Goal: Information Seeking & Learning: Learn about a topic

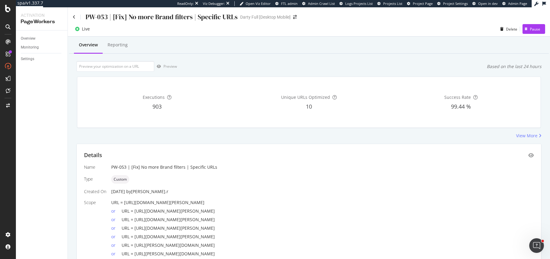
click at [71, 16] on div "PW-053 | [Fix] No more Brand filters | Specific URLs Darty Full [Desktop Mobile]" at bounding box center [309, 14] width 482 height 14
click at [72, 15] on div "PW-053 | [Fix] No more Brand filters | Specific URLs Darty Full [Desktop Mobile]" at bounding box center [309, 14] width 482 height 14
click at [73, 17] on icon at bounding box center [74, 17] width 3 height 4
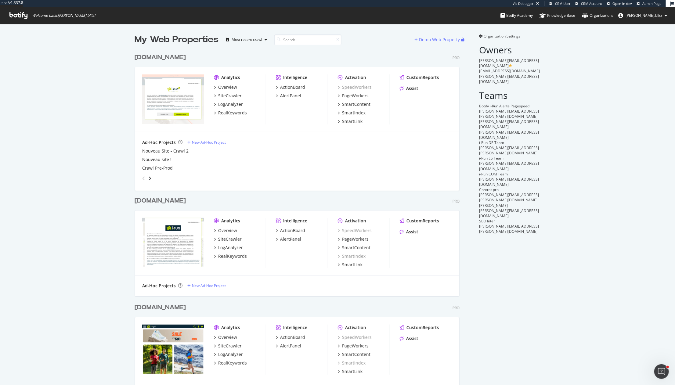
scroll to position [5, 0]
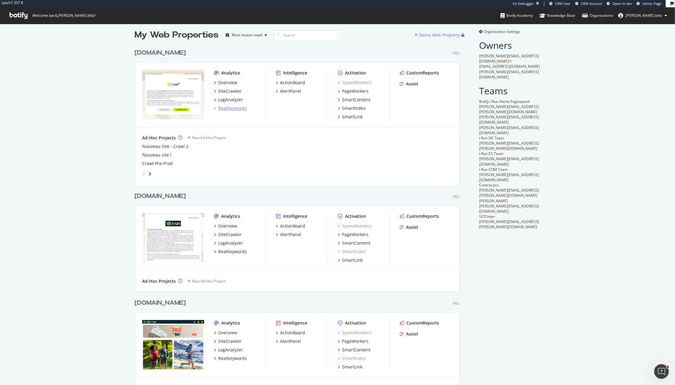
click at [236, 108] on div "RealKeywords" at bounding box center [232, 108] width 29 height 6
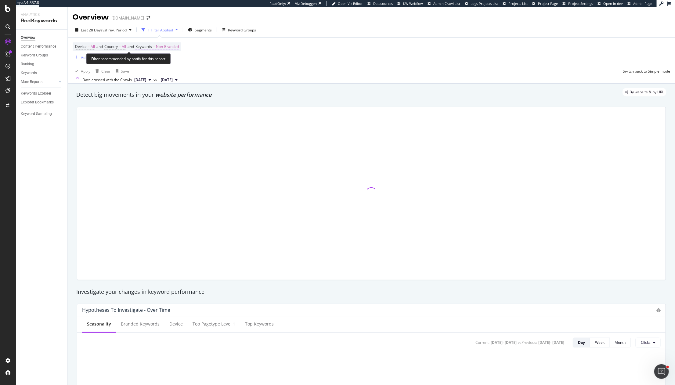
click at [171, 46] on span "Non-Branded" at bounding box center [167, 46] width 23 height 9
click at [164, 65] on div "Non-Branded" at bounding box center [160, 60] width 33 height 9
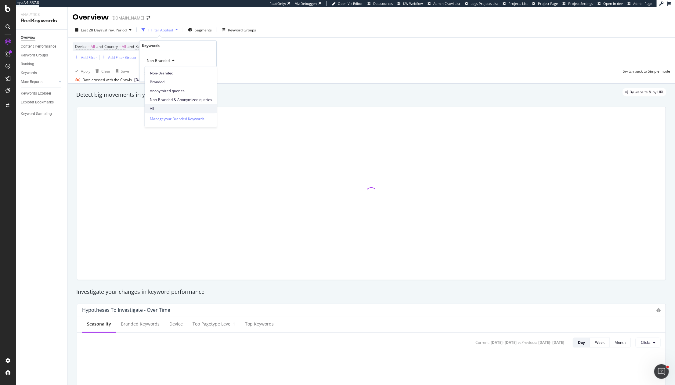
click at [162, 110] on span "All" at bounding box center [181, 108] width 62 height 5
click at [203, 75] on div "Apply" at bounding box center [206, 73] width 9 height 5
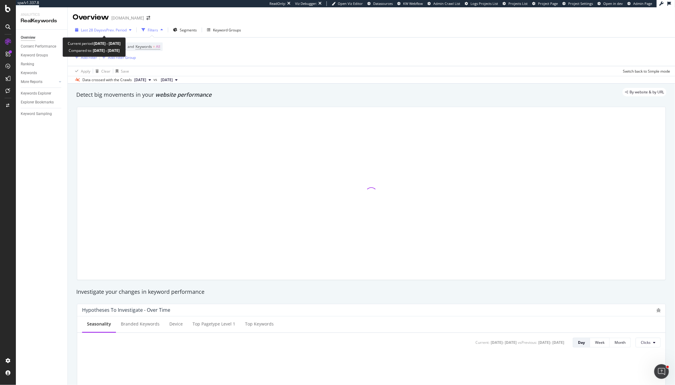
click at [97, 29] on span "Last 28 Days" at bounding box center [92, 29] width 22 height 5
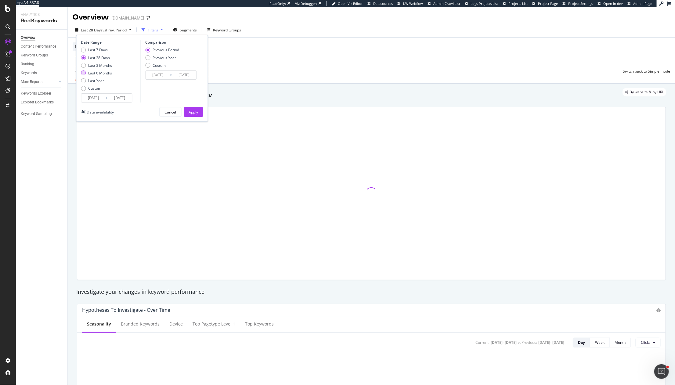
click at [98, 73] on div "Last 6 Months" at bounding box center [101, 73] width 24 height 5
type input "[DATE]"
type input "2024/08/30"
type input "[DATE]"
click at [161, 61] on div "Previous Period Previous Year Custom" at bounding box center [162, 58] width 34 height 23
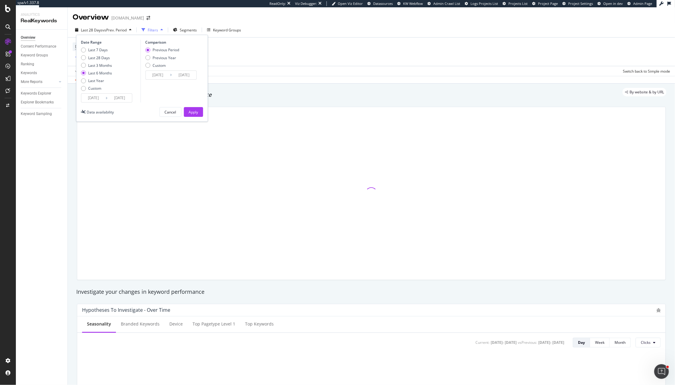
click at [161, 58] on div "Previous Year" at bounding box center [165, 57] width 24 height 5
type input "[DATE]"
type input "2024/08/30"
click at [194, 106] on div "Date Range Last 7 Days Last 28 Days Last 3 Months Last 6 Months Last Year Custo…" at bounding box center [142, 78] width 132 height 87
click at [194, 108] on div "Apply" at bounding box center [193, 111] width 9 height 9
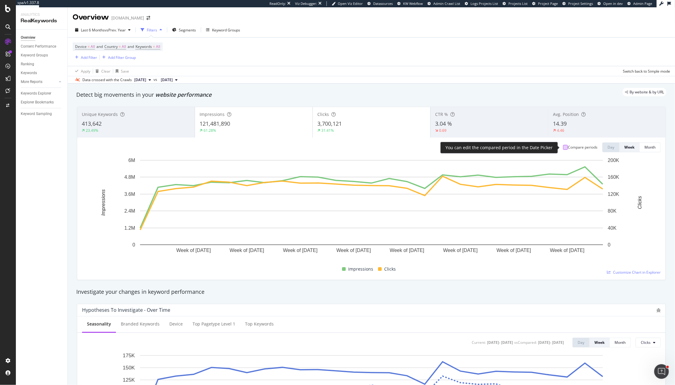
click at [549, 150] on div at bounding box center [565, 147] width 5 height 5
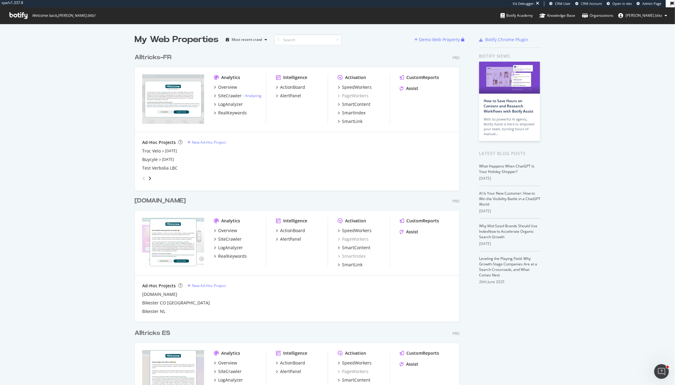
click at [112, 98] on div "My Web Properties Most recent crawl Demo Web Property Alltricks-FR Pro Analytic…" at bounding box center [337, 382] width 675 height 716
click at [228, 113] on div "RealKeywords" at bounding box center [232, 113] width 29 height 6
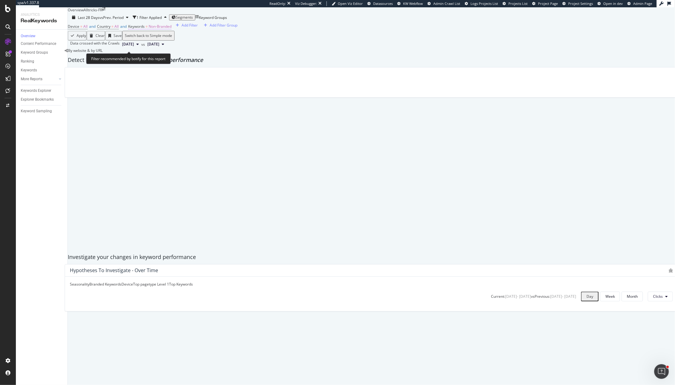
click at [168, 29] on span "Non-Branded" at bounding box center [160, 26] width 23 height 5
click at [166, 55] on div "Non-Branded" at bounding box center [155, 51] width 30 height 8
click at [163, 53] on span "Non-Branded" at bounding box center [151, 50] width 23 height 5
click at [168, 116] on span "All" at bounding box center [181, 118] width 62 height 5
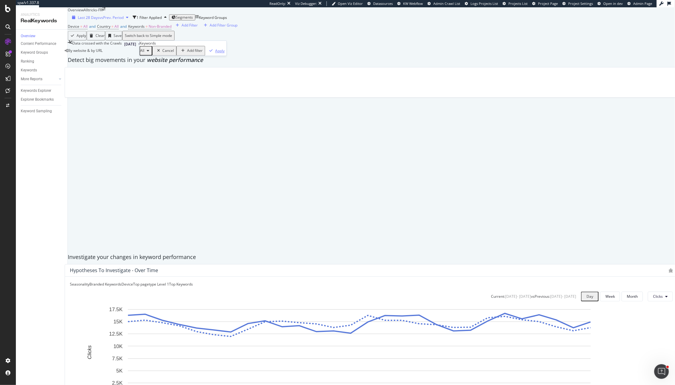
drag, startPoint x: 205, startPoint y: 73, endPoint x: 85, endPoint y: 26, distance: 129.5
click at [215, 53] on div "Apply" at bounding box center [219, 50] width 9 height 5
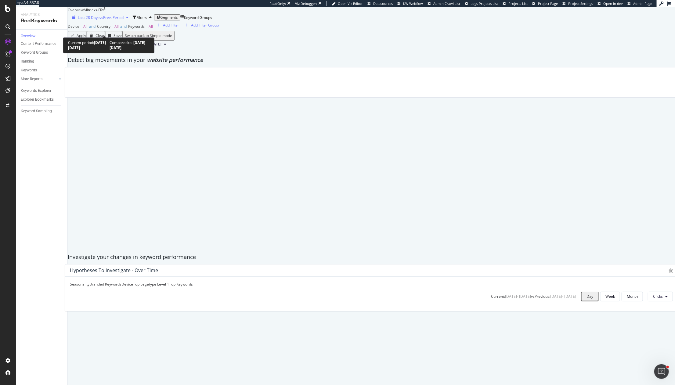
click at [86, 20] on span "Last 28 Days" at bounding box center [89, 17] width 22 height 5
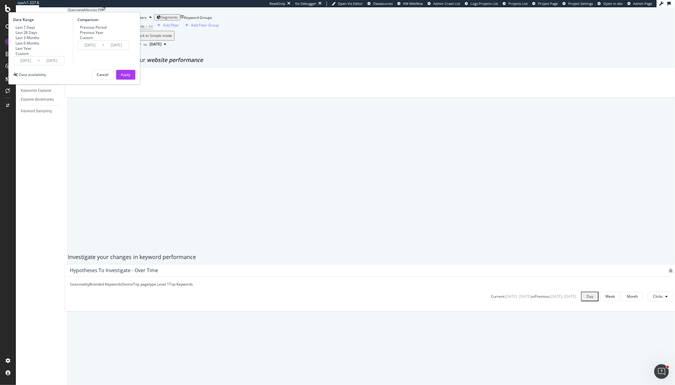
click at [40, 46] on div "Last 6 Months" at bounding box center [28, 43] width 24 height 5
type input "2025/03/01"
type input "2024/08/29"
type input "2025/02/28"
click at [104, 35] on div "Previous Year" at bounding box center [92, 32] width 24 height 5
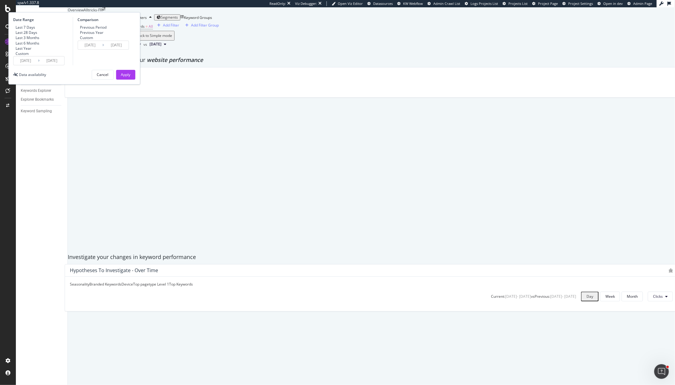
type input "2024/03/02"
type input "[DATE]"
click at [131, 77] on div "Apply" at bounding box center [125, 74] width 9 height 5
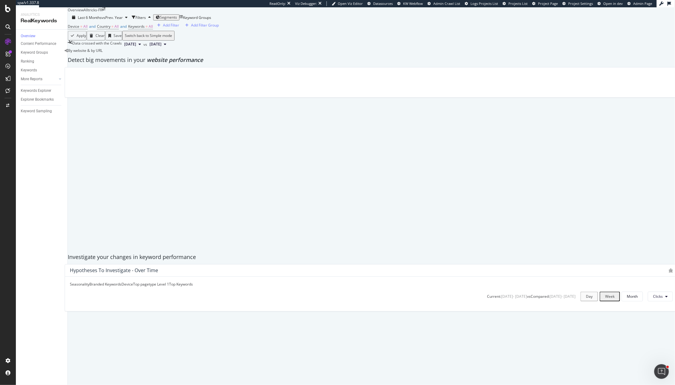
click at [167, 64] on span "website performance" at bounding box center [175, 59] width 56 height 7
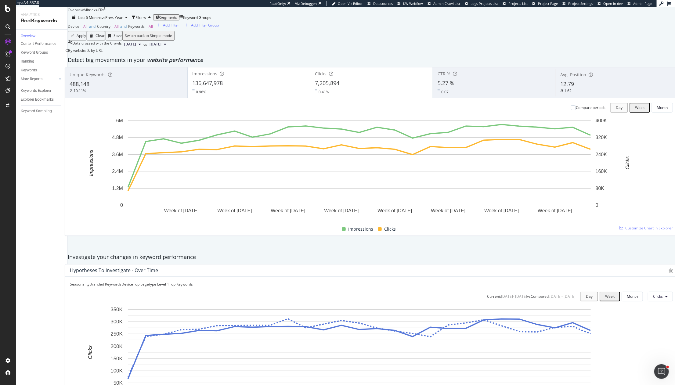
click at [183, 64] on div "Detect big movements in your website performance" at bounding box center [372, 60] width 608 height 8
click at [335, 104] on div "Clicks is how many times a user clicked through to your site" at bounding box center [338, 106] width 100 height 5
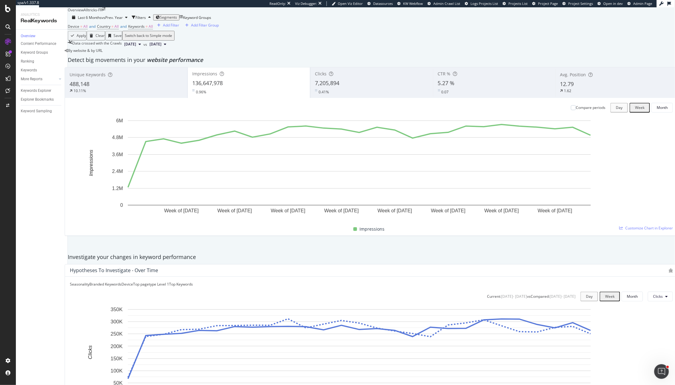
click at [336, 77] on div "Clicks" at bounding box center [371, 74] width 113 height 6
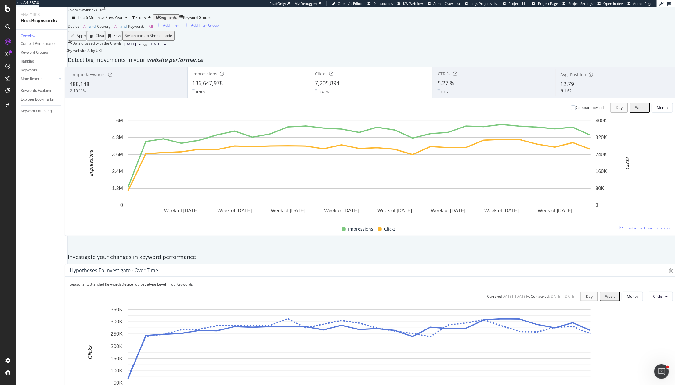
click at [477, 64] on div "Detect big movements in your website performance" at bounding box center [372, 60] width 608 height 8
click at [571, 110] on div at bounding box center [573, 107] width 5 height 5
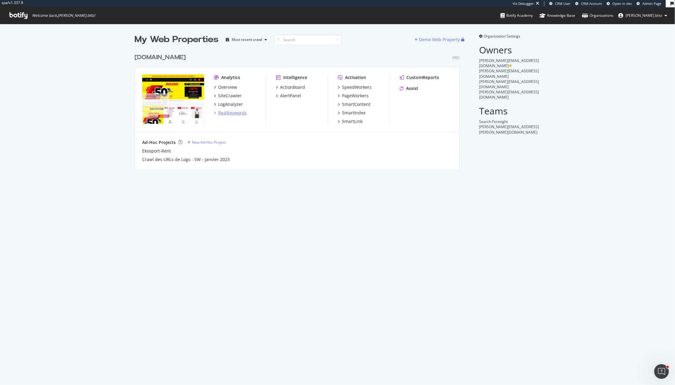
click at [231, 110] on div "RealKeywords" at bounding box center [232, 113] width 29 height 6
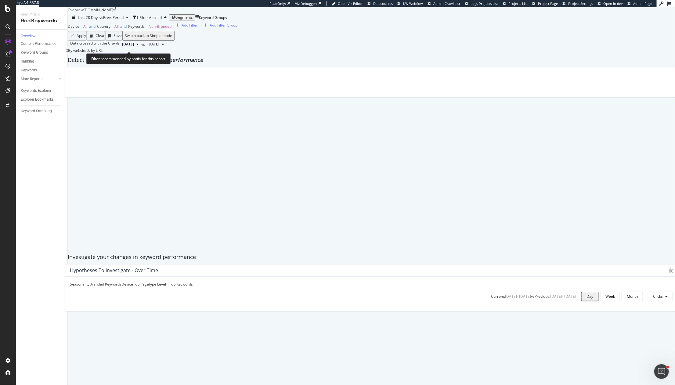
click at [170, 29] on span "Non-Branded" at bounding box center [160, 26] width 23 height 5
click at [158, 53] on span "Non-Branded" at bounding box center [151, 50] width 23 height 5
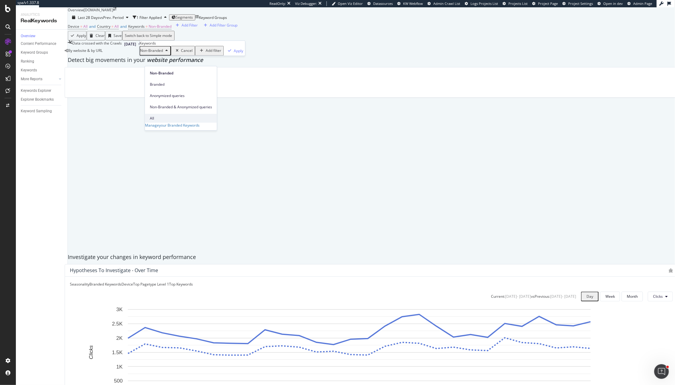
click at [151, 116] on span "All" at bounding box center [181, 118] width 62 height 5
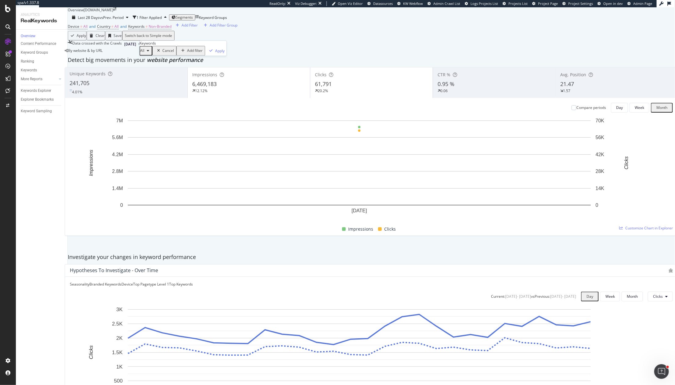
click at [211, 56] on div "All Cancel Add filter Apply" at bounding box center [183, 51] width 87 height 10
click at [215, 53] on div "Apply" at bounding box center [219, 50] width 9 height 5
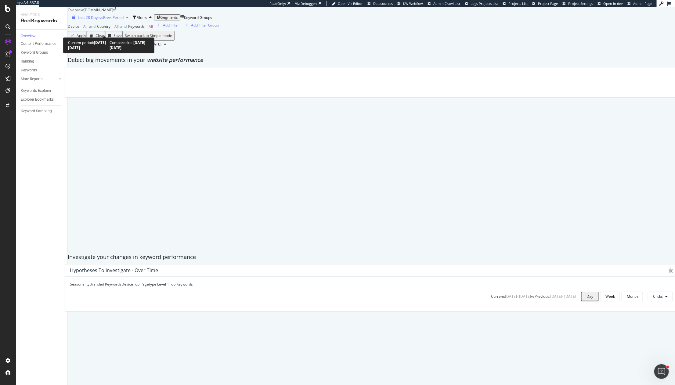
click at [108, 20] on span "vs Prev. Period" at bounding box center [112, 17] width 24 height 5
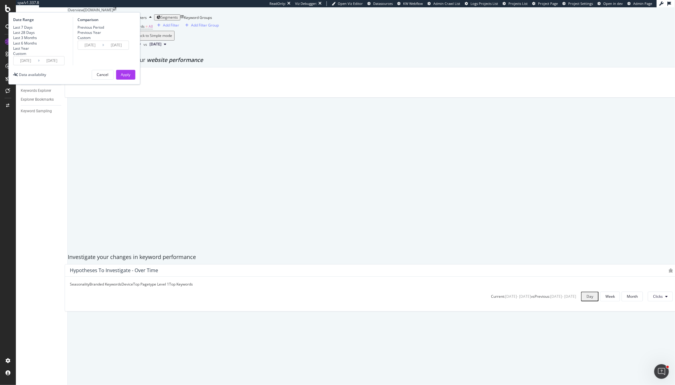
click at [37, 46] on div "Last 6 Months" at bounding box center [25, 43] width 24 height 5
type input "[DATE]"
click at [101, 35] on div "Previous Year" at bounding box center [90, 32] width 24 height 5
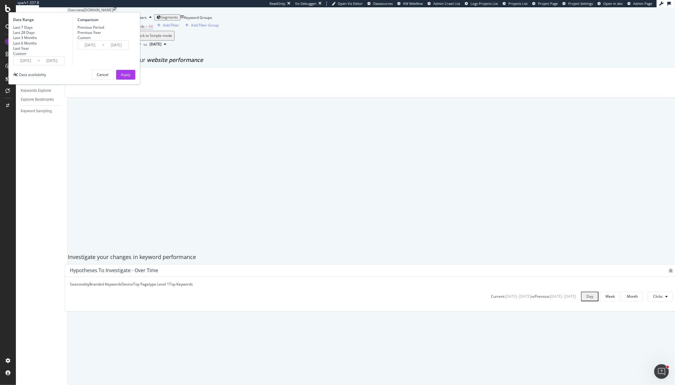
type input "[DATE]"
click at [131, 79] on div "Apply" at bounding box center [125, 74] width 9 height 9
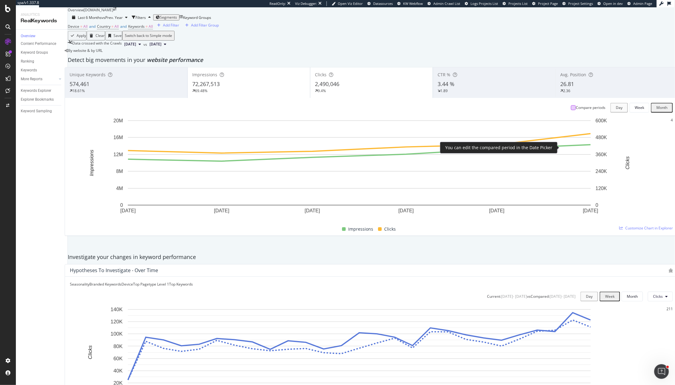
click at [571, 110] on div at bounding box center [573, 107] width 5 height 5
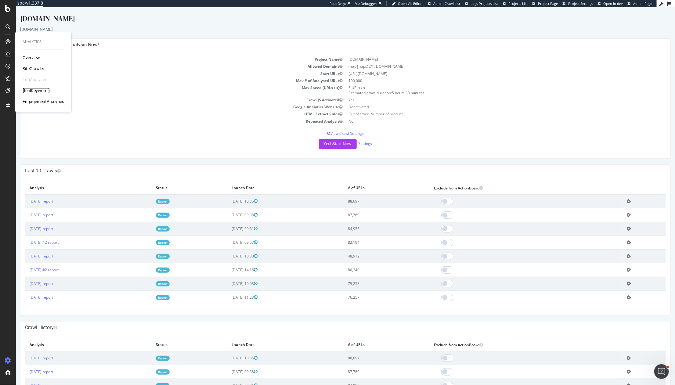
click at [38, 93] on div "RealKeywords" at bounding box center [36, 91] width 27 height 6
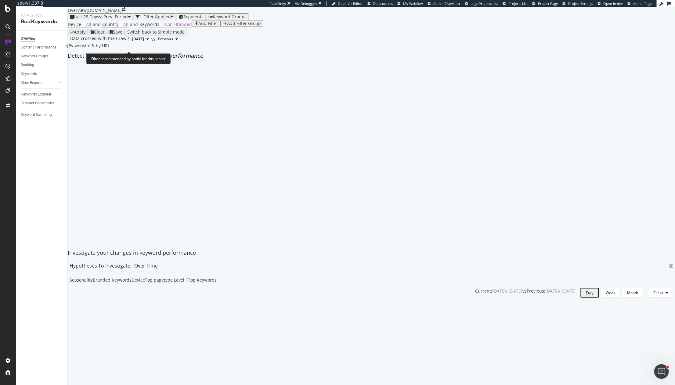
click at [155, 27] on span "Keywords" at bounding box center [150, 24] width 20 height 6
click at [153, 52] on span "Non-Branded" at bounding box center [153, 48] width 23 height 5
click at [180, 63] on div at bounding box center [372, 63] width 614 height 0
click at [171, 27] on span "Non-Branded" at bounding box center [178, 24] width 28 height 6
click at [165, 52] on span "Non-Branded" at bounding box center [153, 48] width 23 height 5
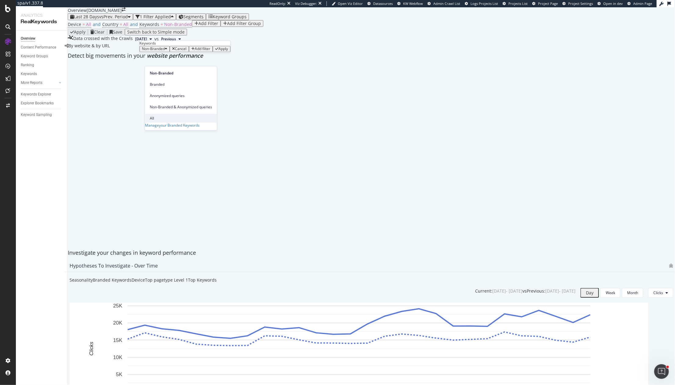
click at [169, 116] on span "All" at bounding box center [181, 118] width 62 height 5
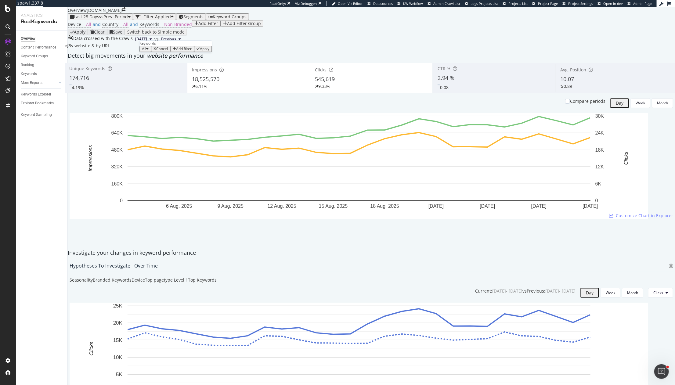
click at [200, 51] on div "button" at bounding box center [198, 49] width 3 height 4
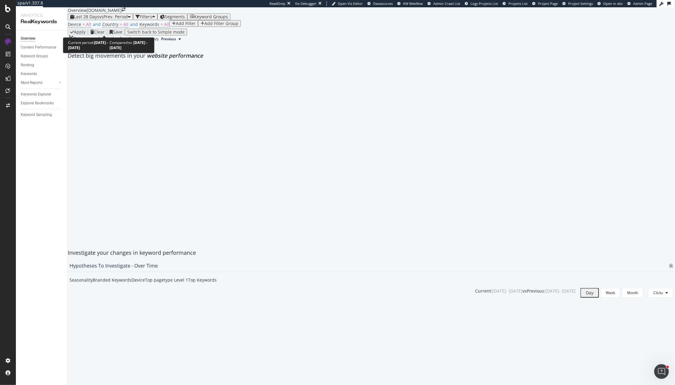
click at [74, 19] on div "button" at bounding box center [72, 17] width 4 height 4
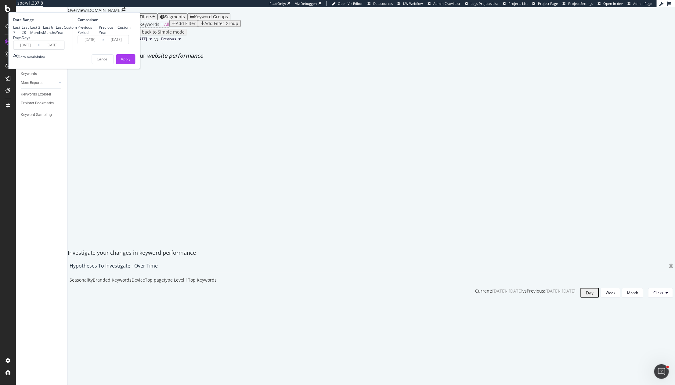
click at [56, 35] on div "Last 6 Months" at bounding box center [49, 30] width 13 height 10
type input "[DATE]"
click at [118, 35] on div "Previous Year" at bounding box center [108, 30] width 19 height 10
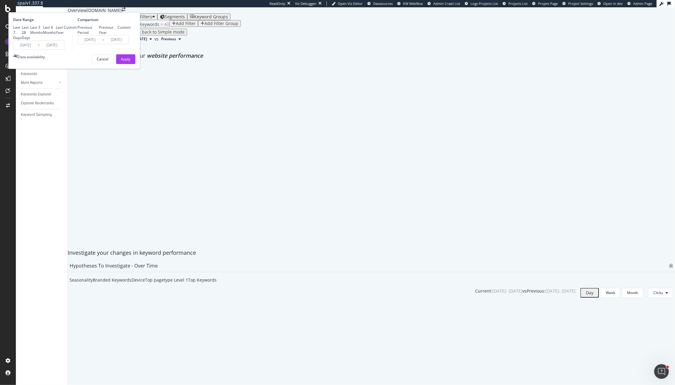
type input "[DATE]"
click at [131, 64] on div "Apply" at bounding box center [125, 59] width 9 height 9
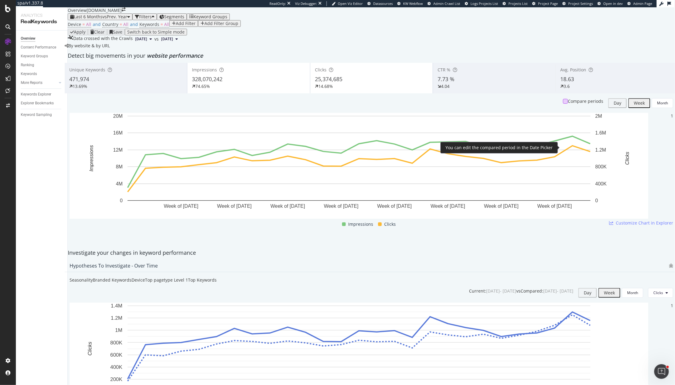
click at [549, 104] on div at bounding box center [565, 101] width 5 height 5
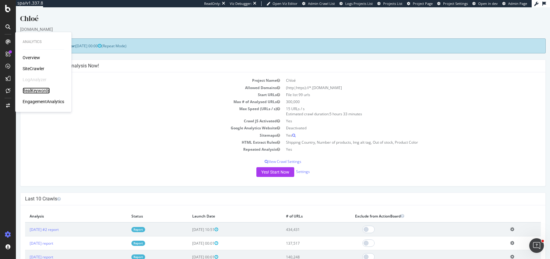
click at [33, 93] on div "RealKeywords" at bounding box center [36, 91] width 27 height 6
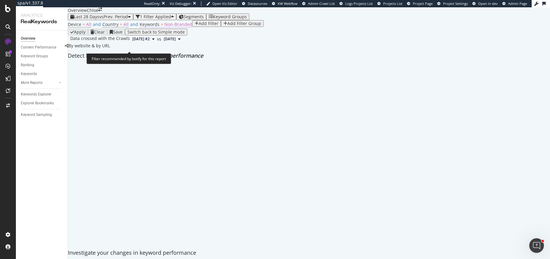
click at [174, 27] on span "Non-Branded" at bounding box center [178, 24] width 28 height 6
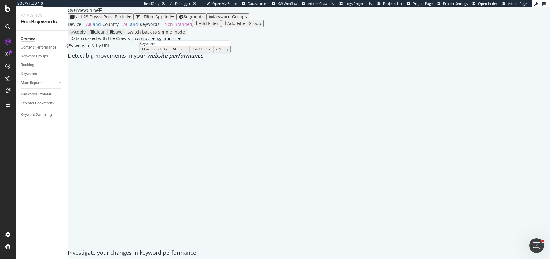
click at [167, 51] on div "Non-Branded" at bounding box center [154, 49] width 25 height 4
click at [166, 63] on div at bounding box center [309, 63] width 488 height 0
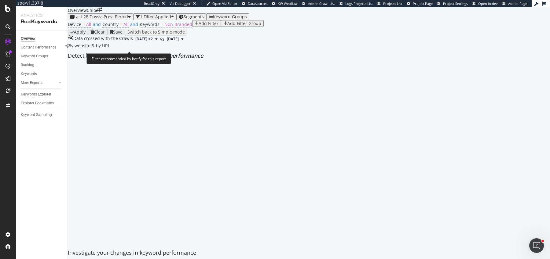
click at [176, 27] on span "Non-Branded" at bounding box center [178, 24] width 28 height 6
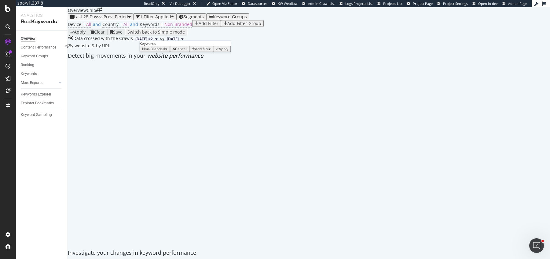
click at [167, 51] on icon "button" at bounding box center [166, 49] width 2 height 4
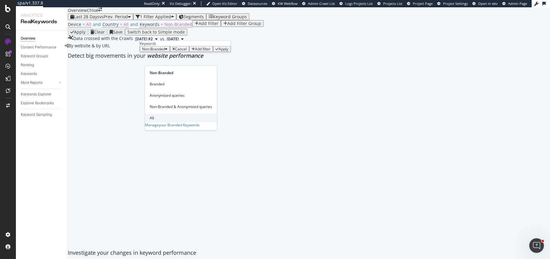
click at [171, 115] on span "All" at bounding box center [181, 117] width 62 height 5
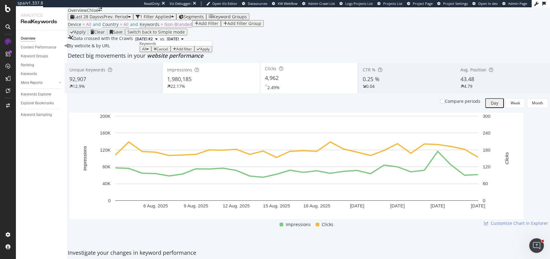
click at [203, 51] on div "Apply" at bounding box center [204, 49] width 9 height 4
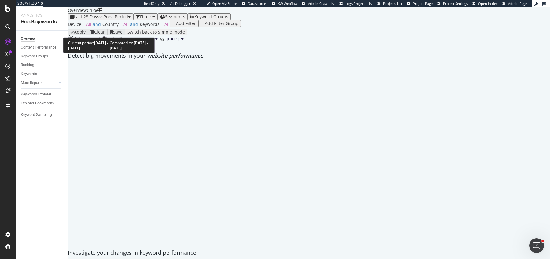
click at [94, 20] on span "Last 28 Days" at bounding box center [86, 17] width 25 height 6
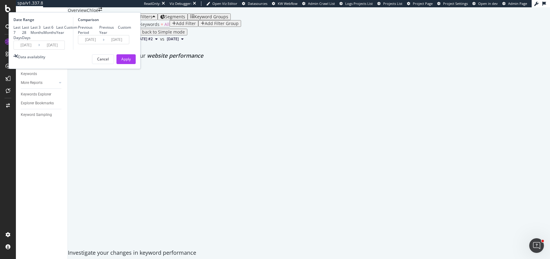
click at [118, 35] on div "Previous Year" at bounding box center [108, 30] width 19 height 10
type input "2024/08/04"
type input "2024/08/31"
click at [131, 62] on div "Apply" at bounding box center [125, 58] width 9 height 5
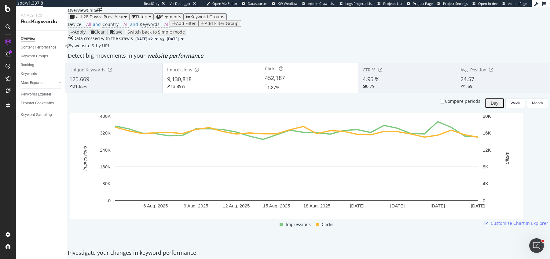
click at [222, 83] on div "9,130,818" at bounding box center [211, 79] width 88 height 8
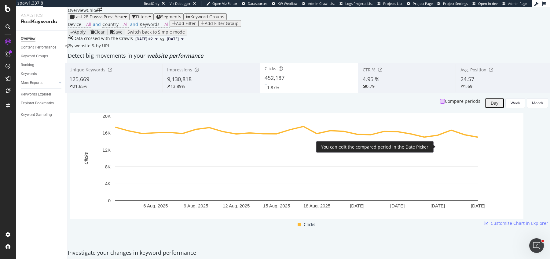
click at [440, 104] on div at bounding box center [442, 101] width 5 height 5
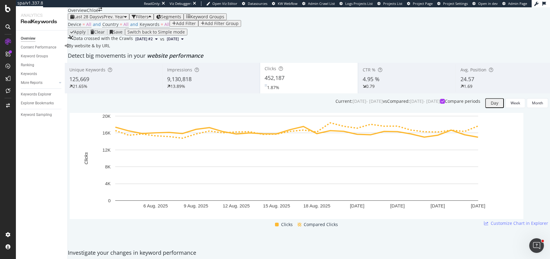
click at [487, 89] on div "1.69" at bounding box center [504, 86] width 88 height 6
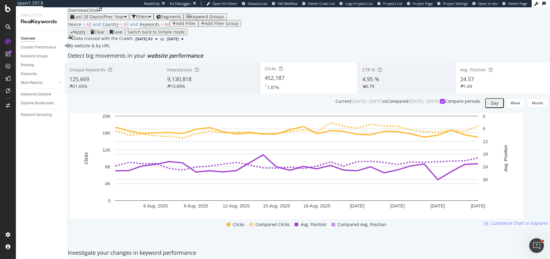
click at [487, 89] on div "1.69" at bounding box center [504, 86] width 88 height 6
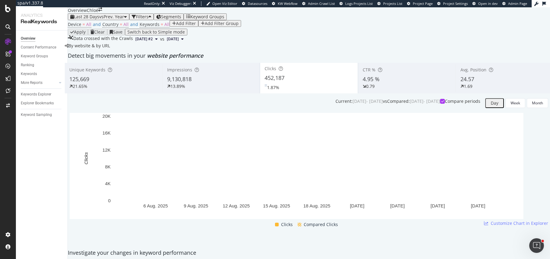
click at [389, 89] on div "0.79" at bounding box center [406, 86] width 88 height 6
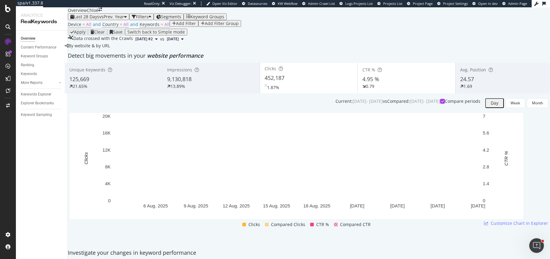
click at [389, 89] on div "0.79" at bounding box center [406, 86] width 88 height 6
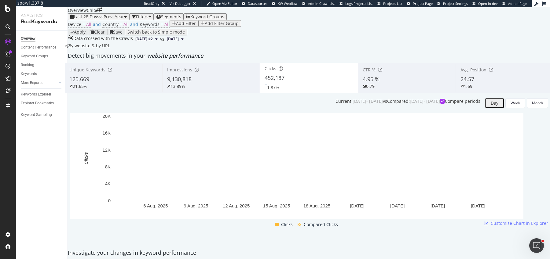
click at [124, 83] on div "125,669" at bounding box center [113, 79] width 88 height 8
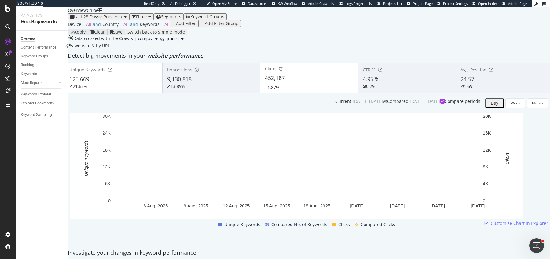
click at [124, 83] on div "125,669" at bounding box center [113, 79] width 88 height 8
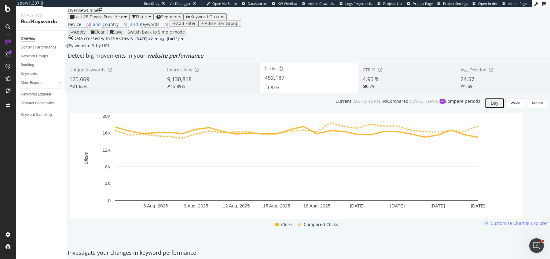
click at [110, 49] on div "By website & by URL" at bounding box center [87, 46] width 45 height 6
click at [192, 60] on div "Detect big movements in your website performance" at bounding box center [309, 56] width 482 height 8
click at [192, 59] on span "website performance" at bounding box center [175, 55] width 56 height 7
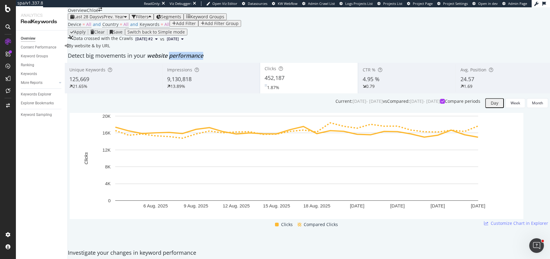
click at [192, 59] on span "website performance" at bounding box center [175, 55] width 56 height 7
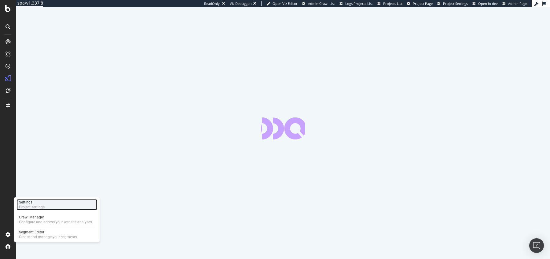
click at [36, 206] on div "Project settings" at bounding box center [32, 207] width 26 height 5
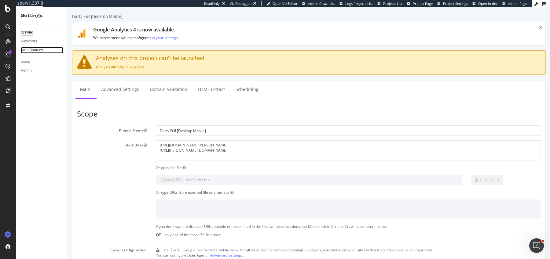
click at [33, 48] on div "Data Sources" at bounding box center [32, 50] width 22 height 6
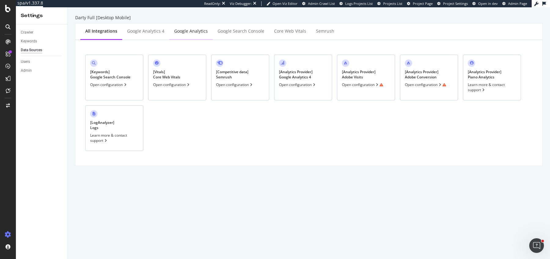
click at [188, 35] on div "Google Analytics" at bounding box center [190, 31] width 43 height 17
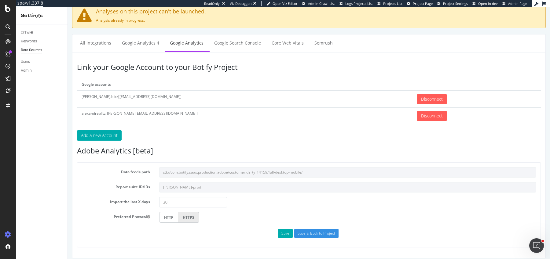
scroll to position [21, 0]
